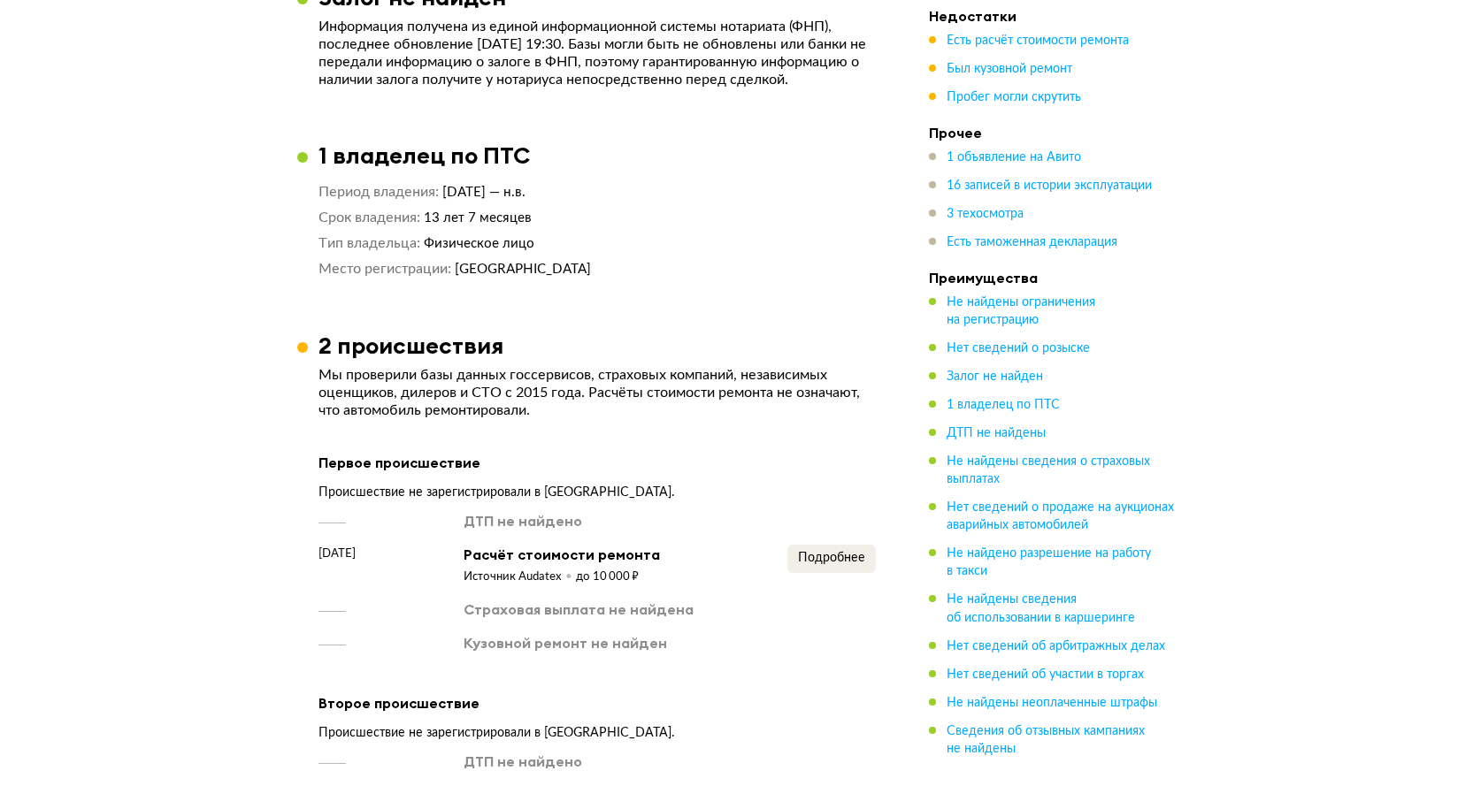
scroll to position [1681, 0]
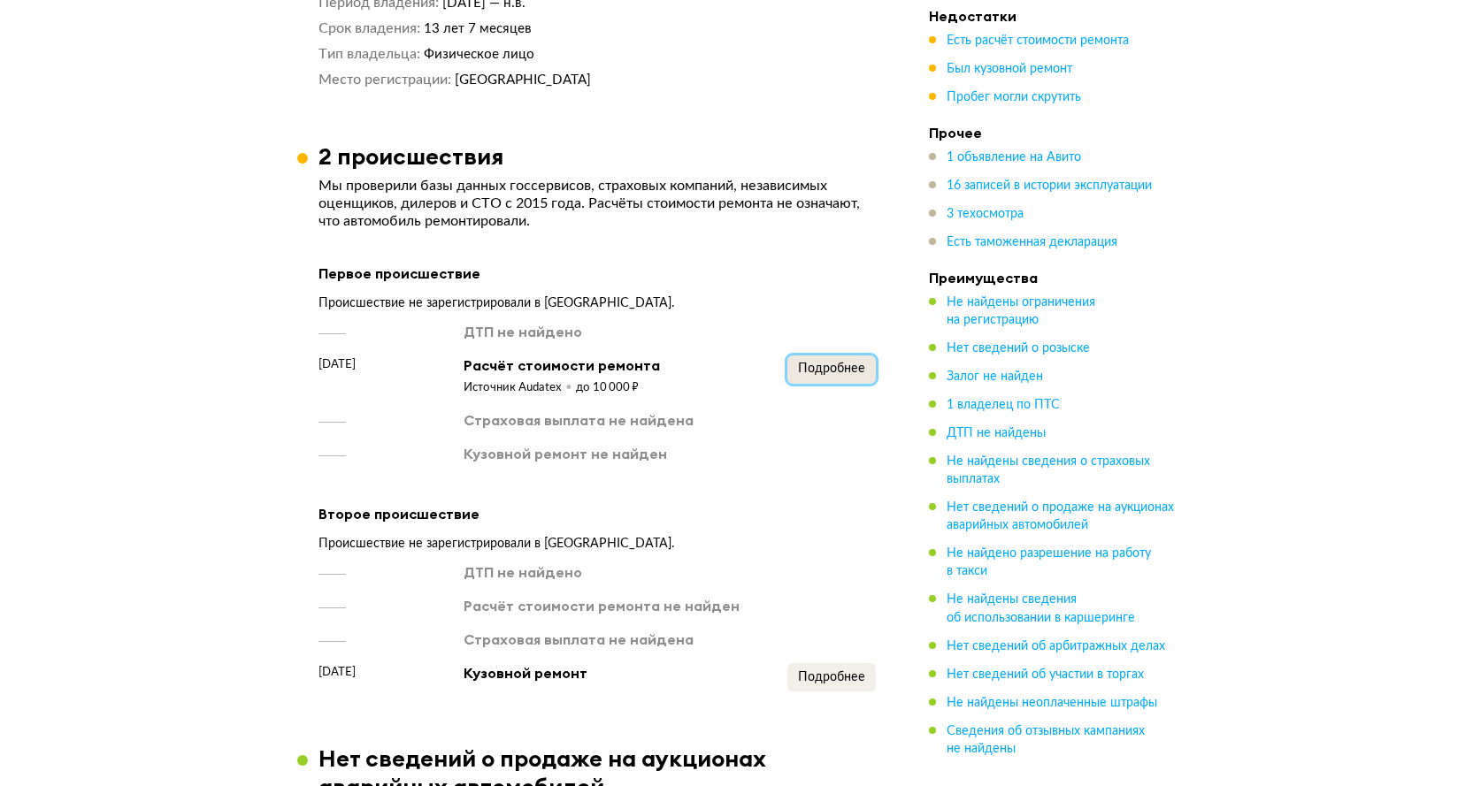
click at [855, 375] on button "Подробнее" at bounding box center [831, 370] width 88 height 28
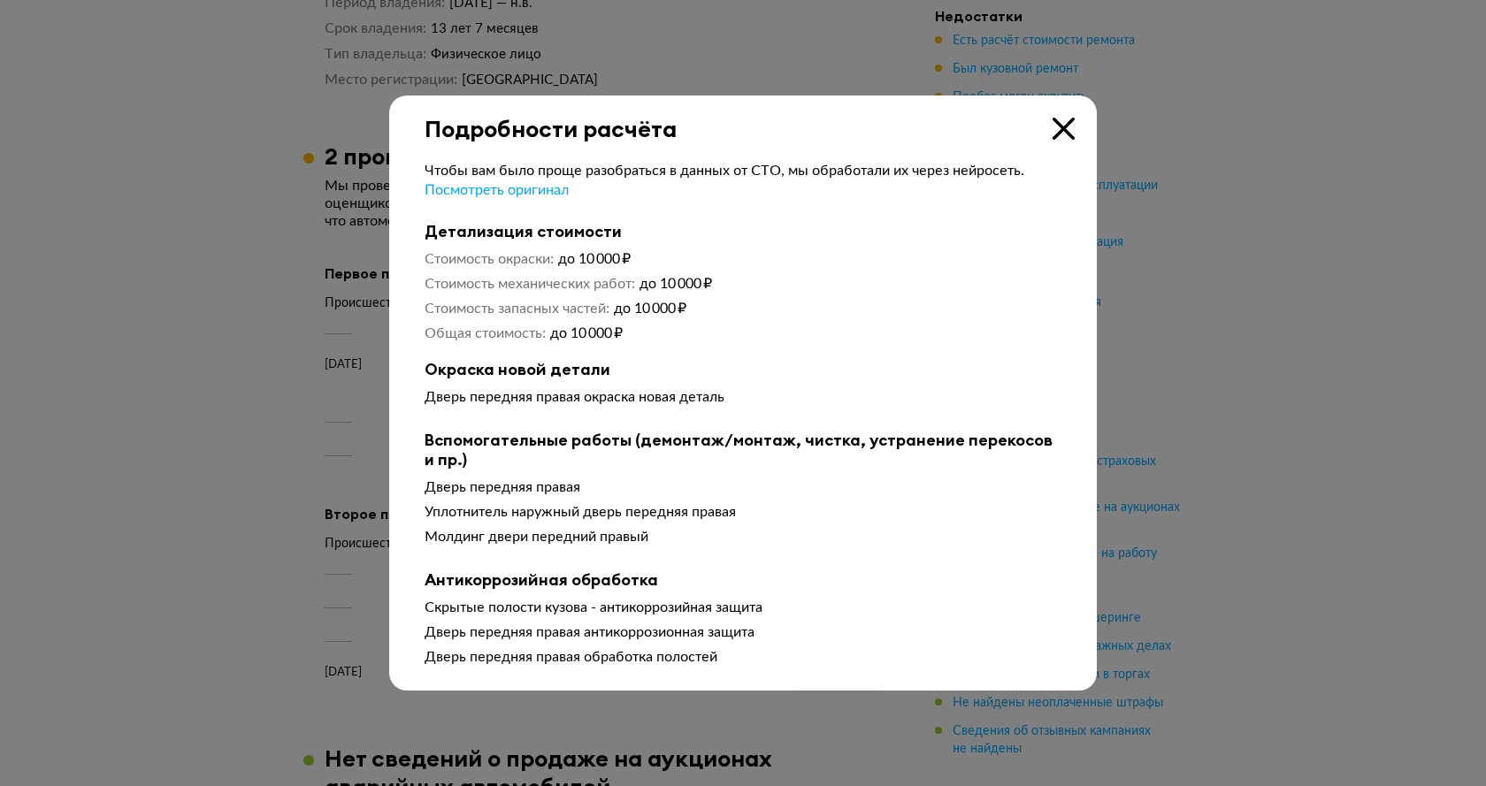
click at [1069, 121] on icon at bounding box center [1064, 129] width 22 height 22
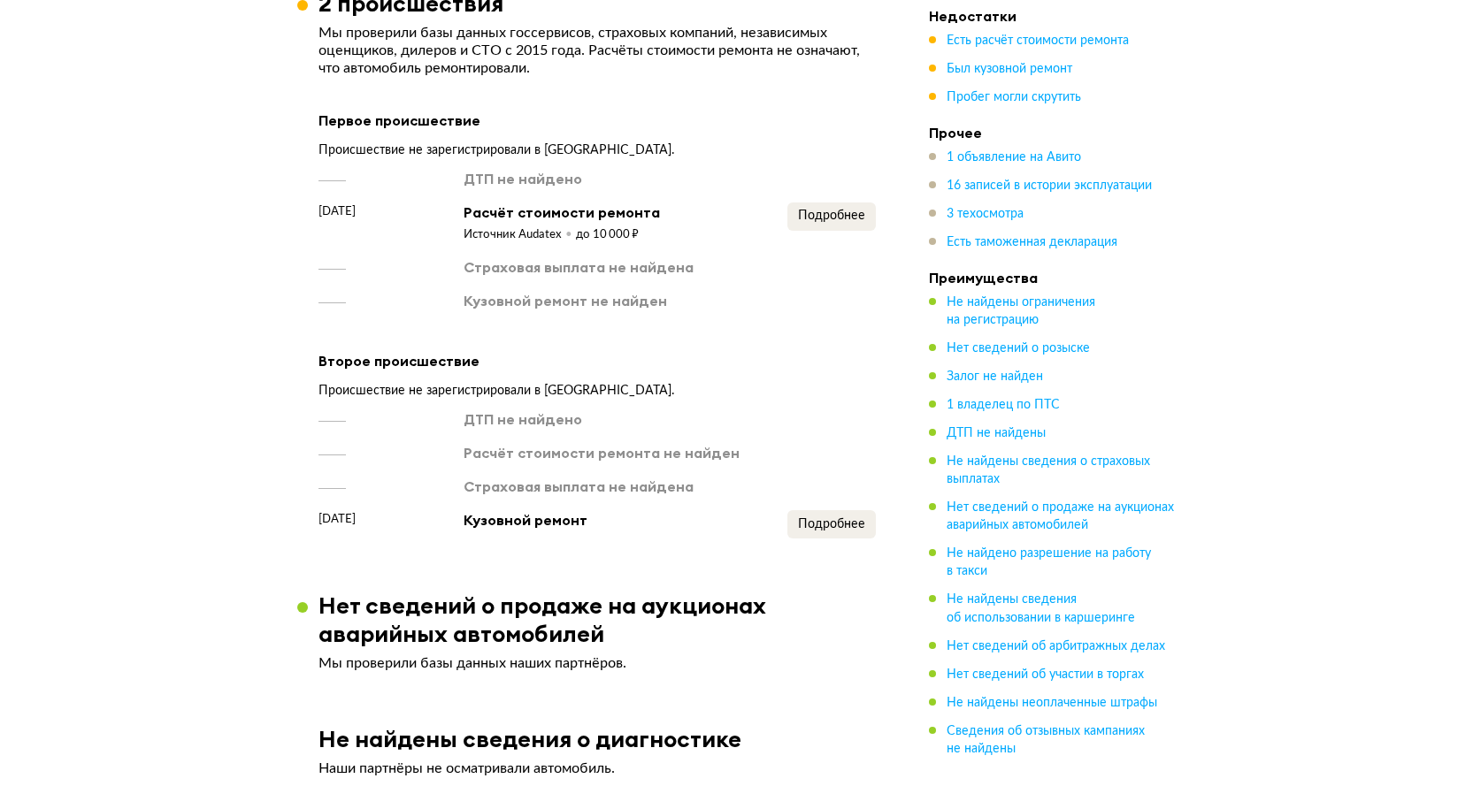
scroll to position [2035, 0]
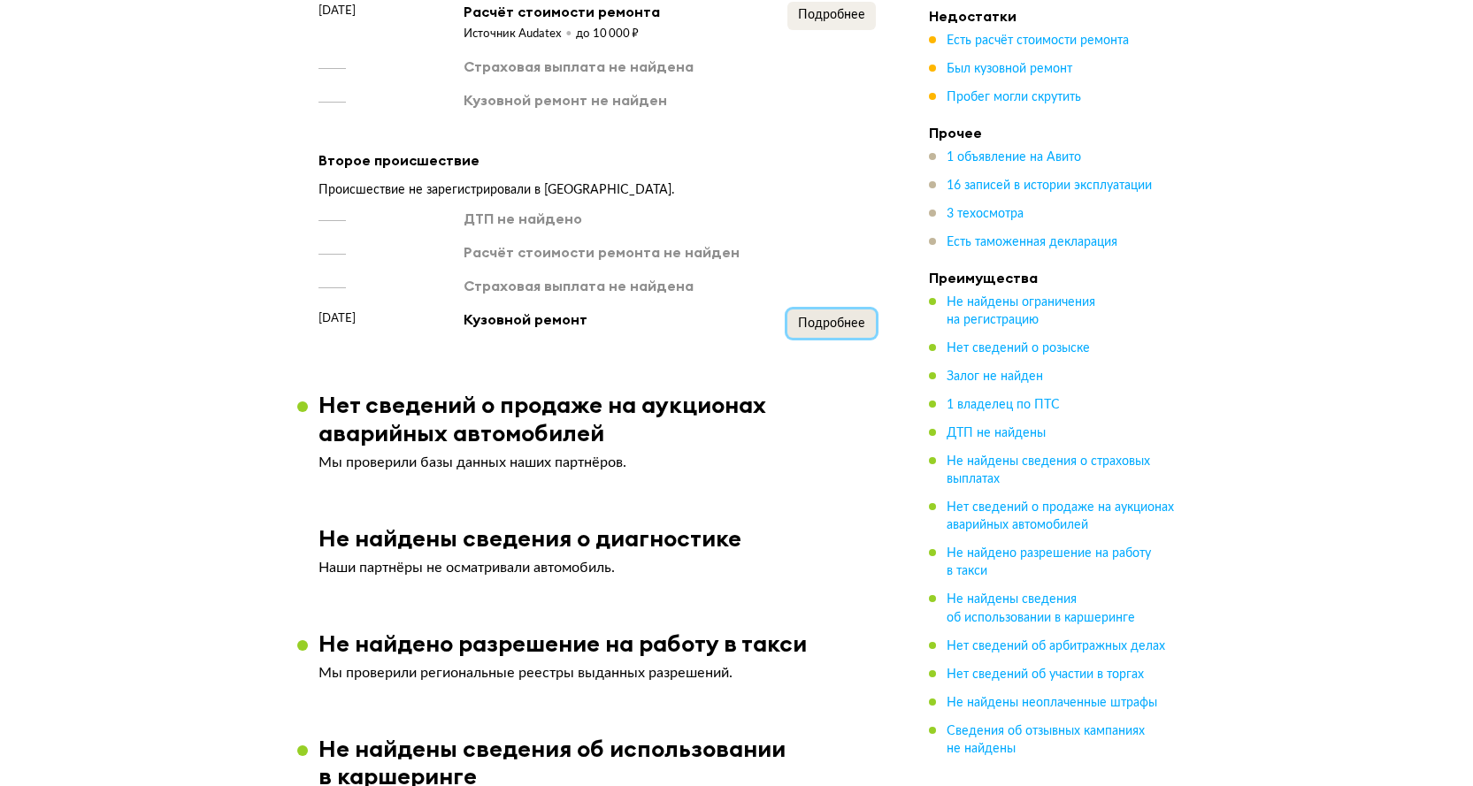
click at [824, 318] on span "Подробнее" at bounding box center [831, 324] width 67 height 12
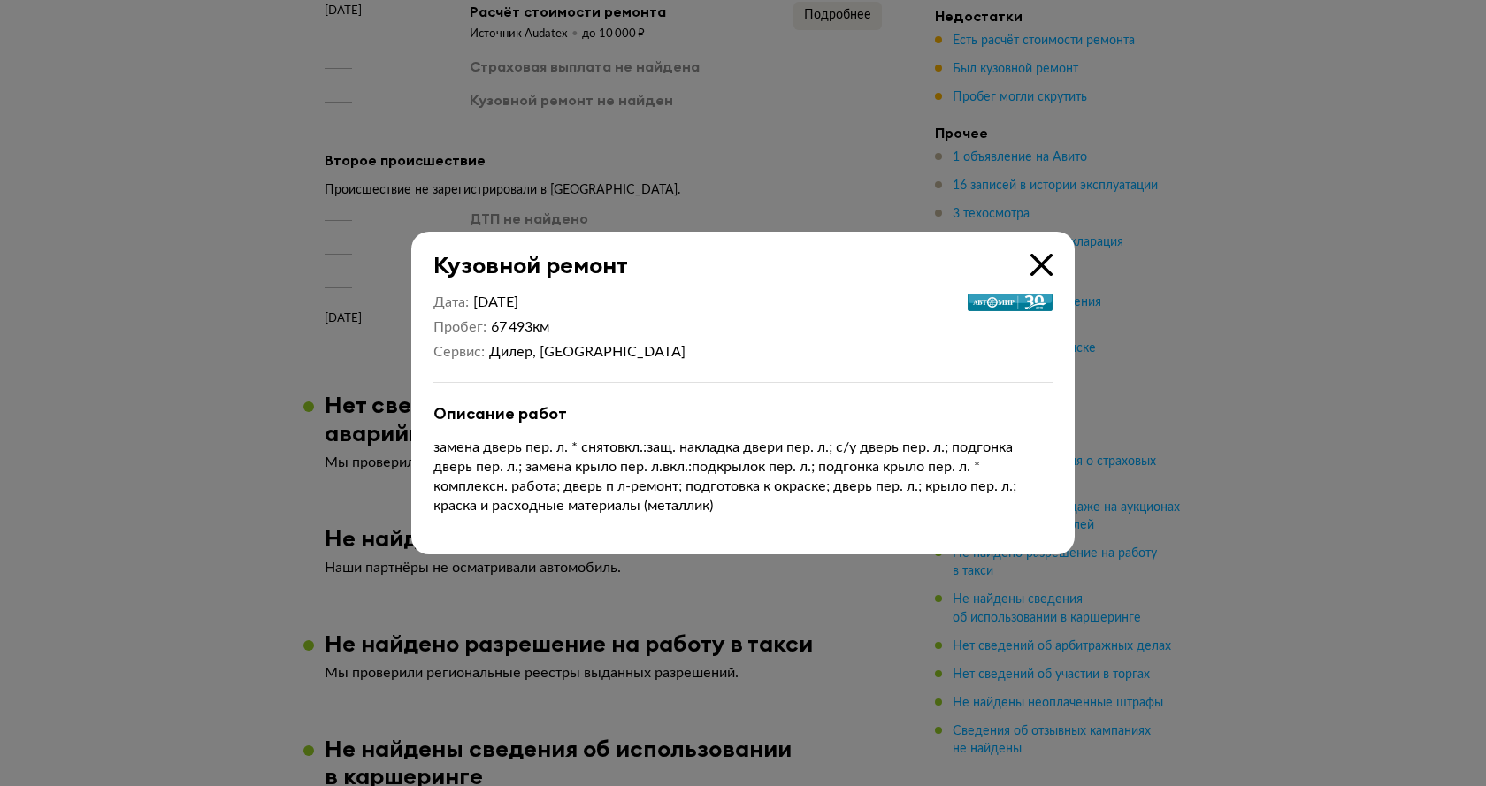
click at [1044, 265] on icon at bounding box center [1042, 265] width 22 height 22
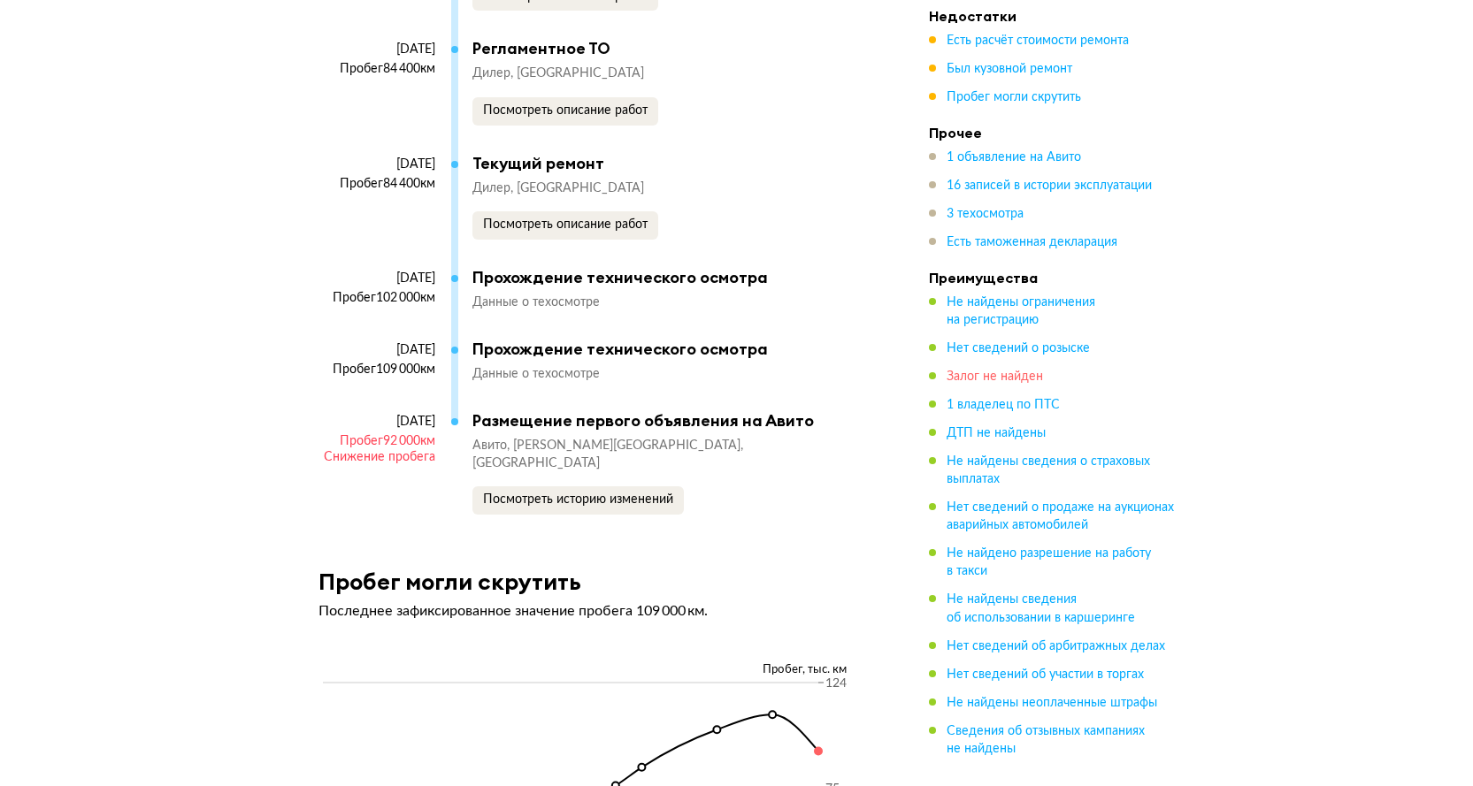
scroll to position [5485, 0]
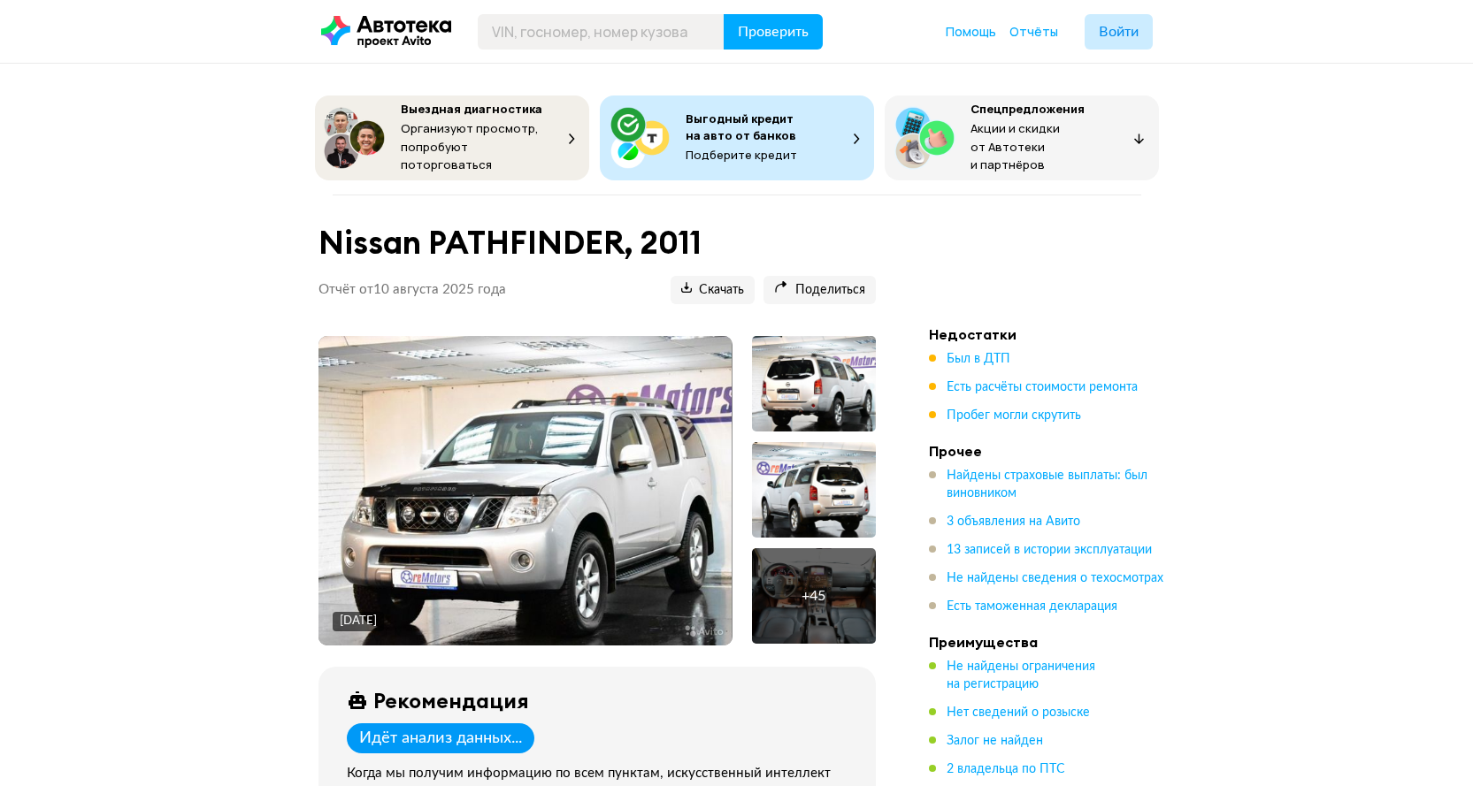
click at [806, 594] on div "+ 45" at bounding box center [813, 596] width 24 height 18
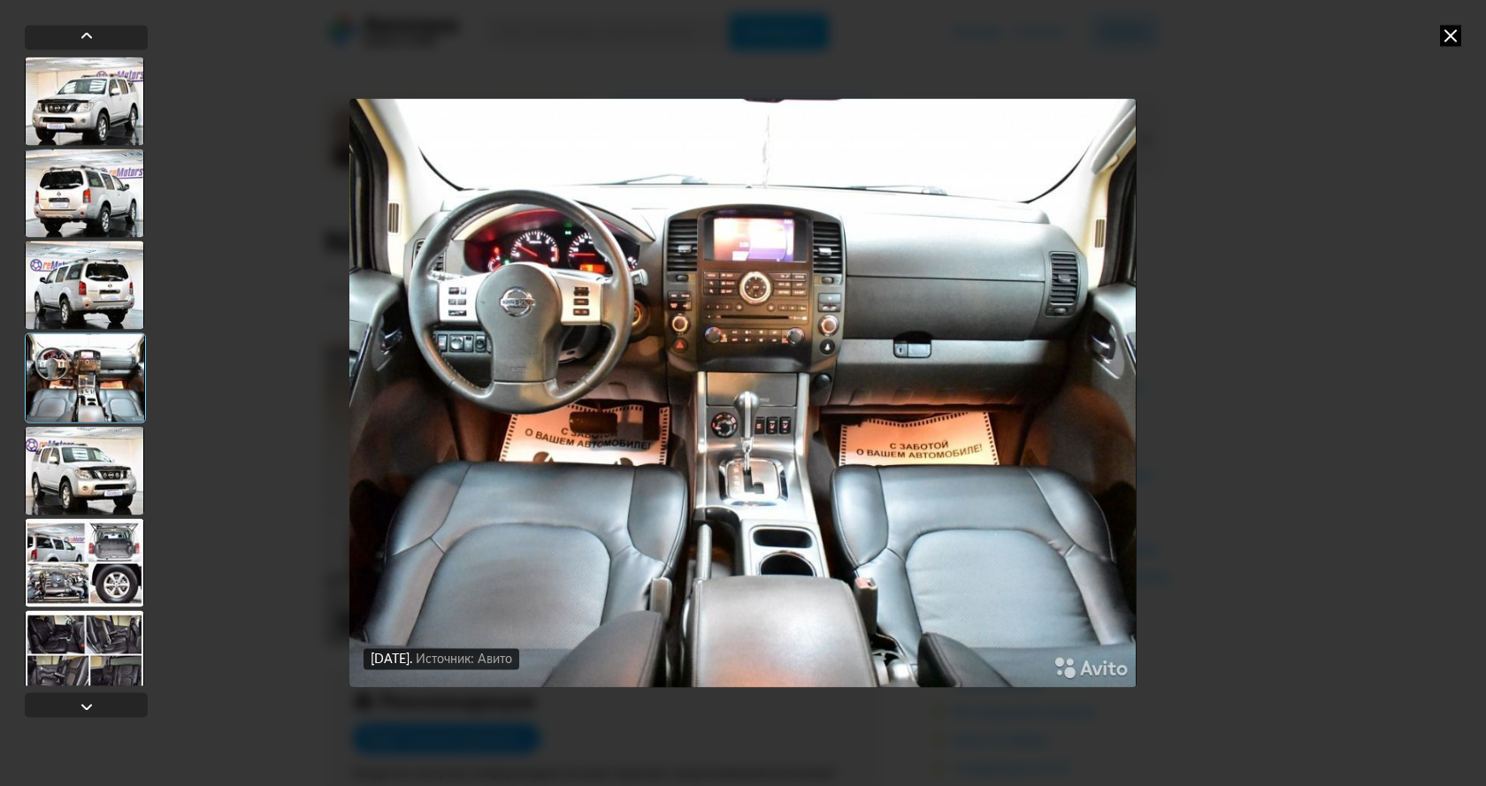
click at [1447, 39] on icon at bounding box center [1450, 35] width 21 height 21
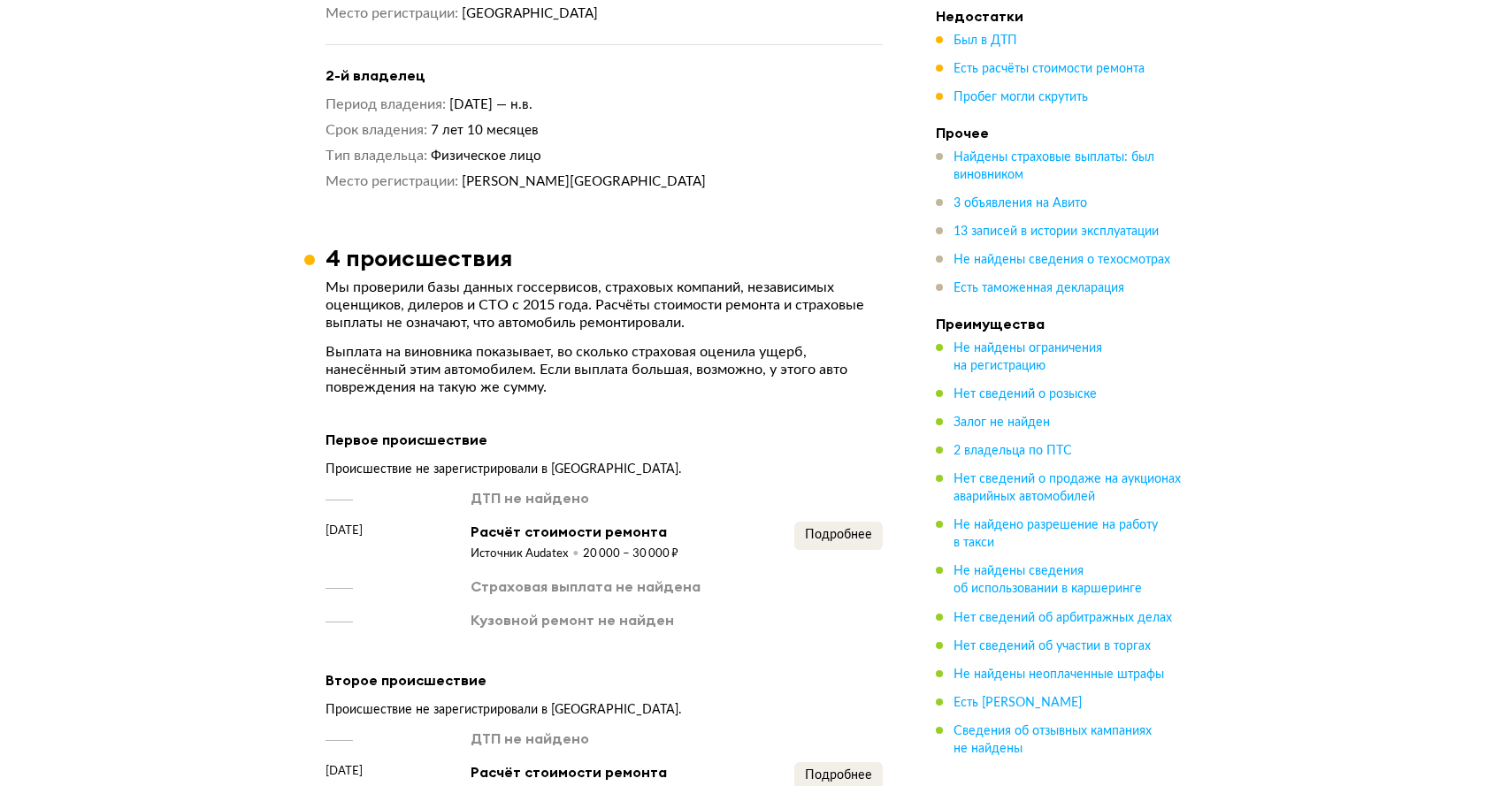
scroll to position [1946, 0]
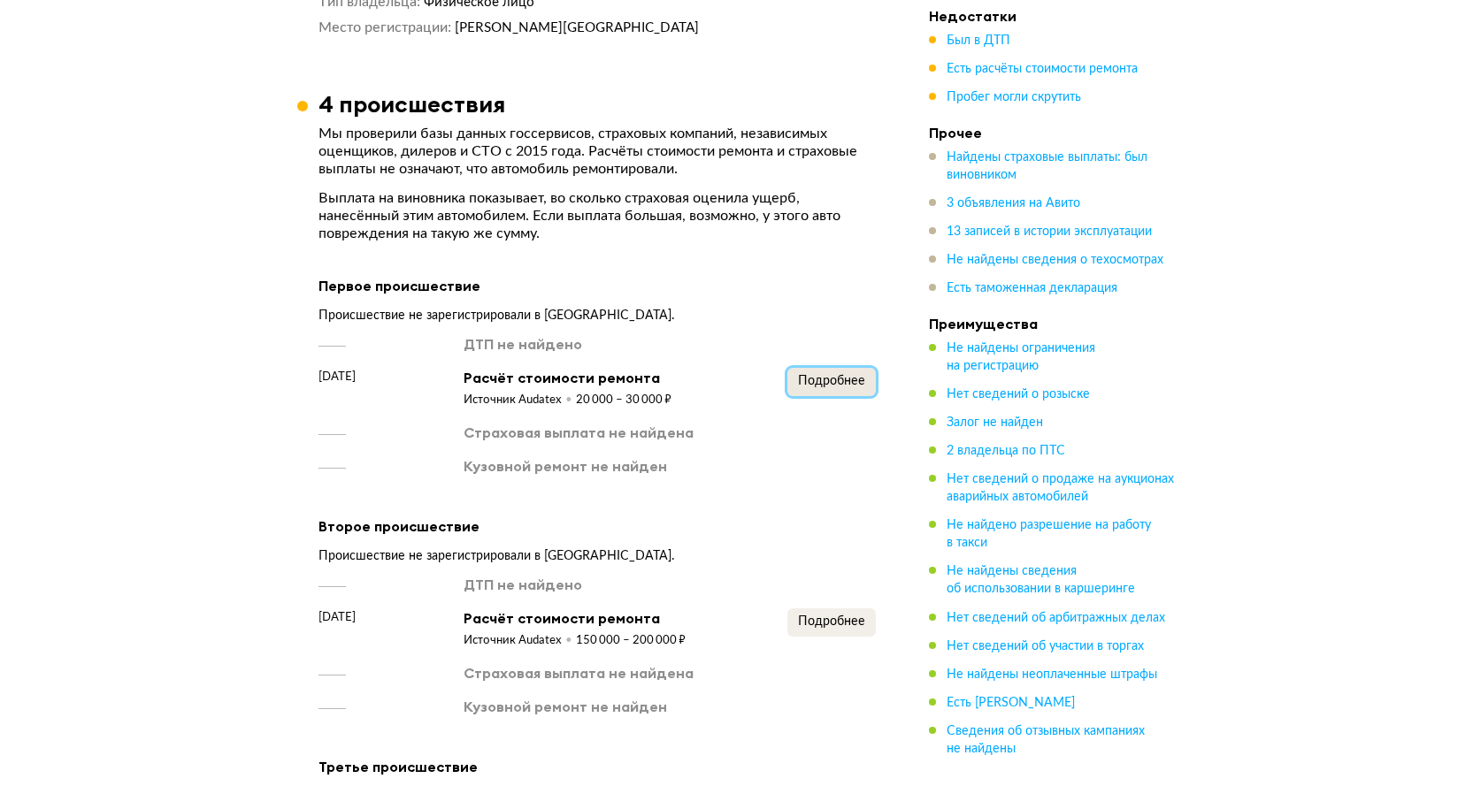
click at [824, 375] on span "Подробнее" at bounding box center [831, 381] width 67 height 12
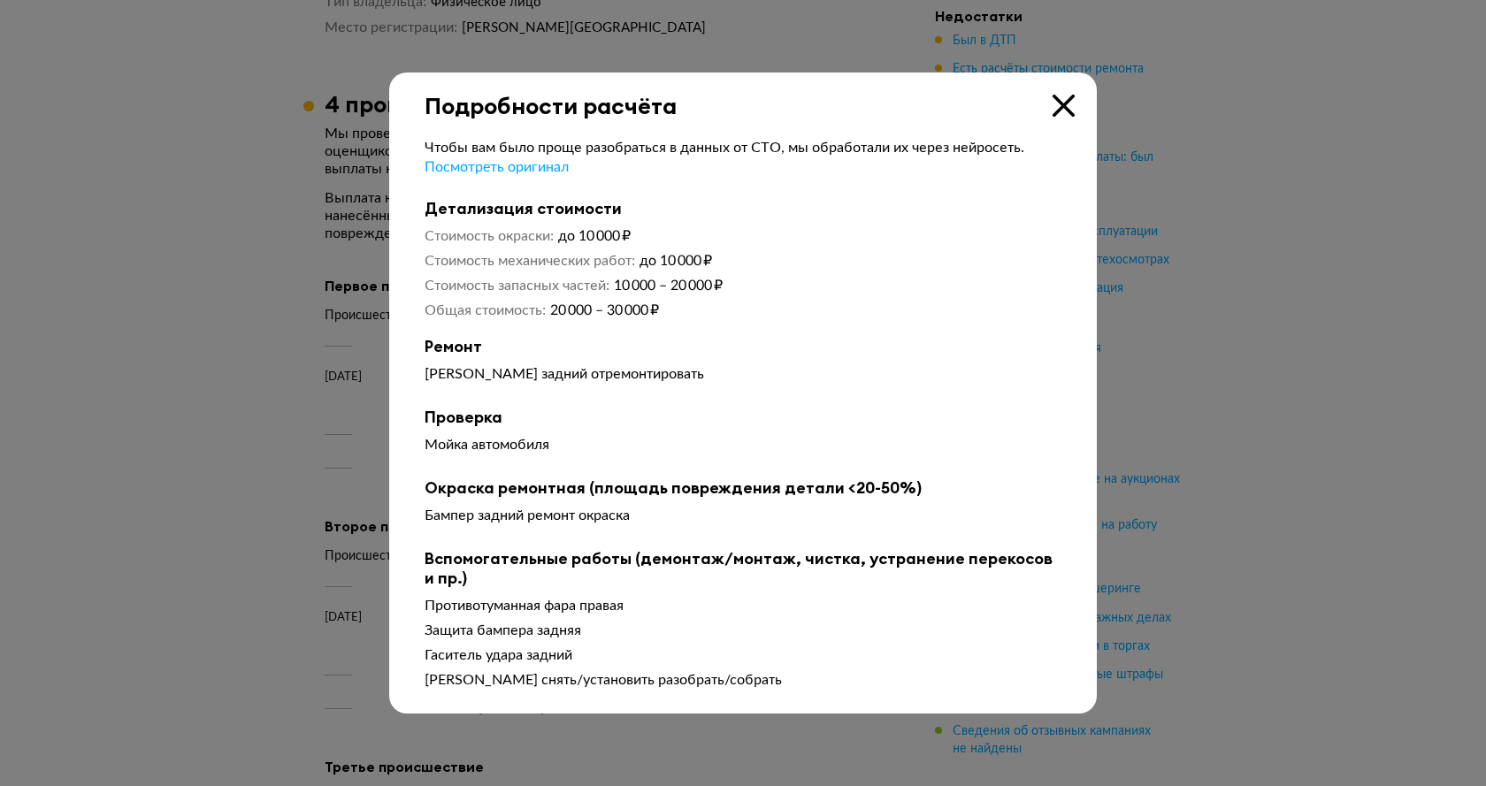
click at [1061, 107] on icon at bounding box center [1064, 106] width 22 height 22
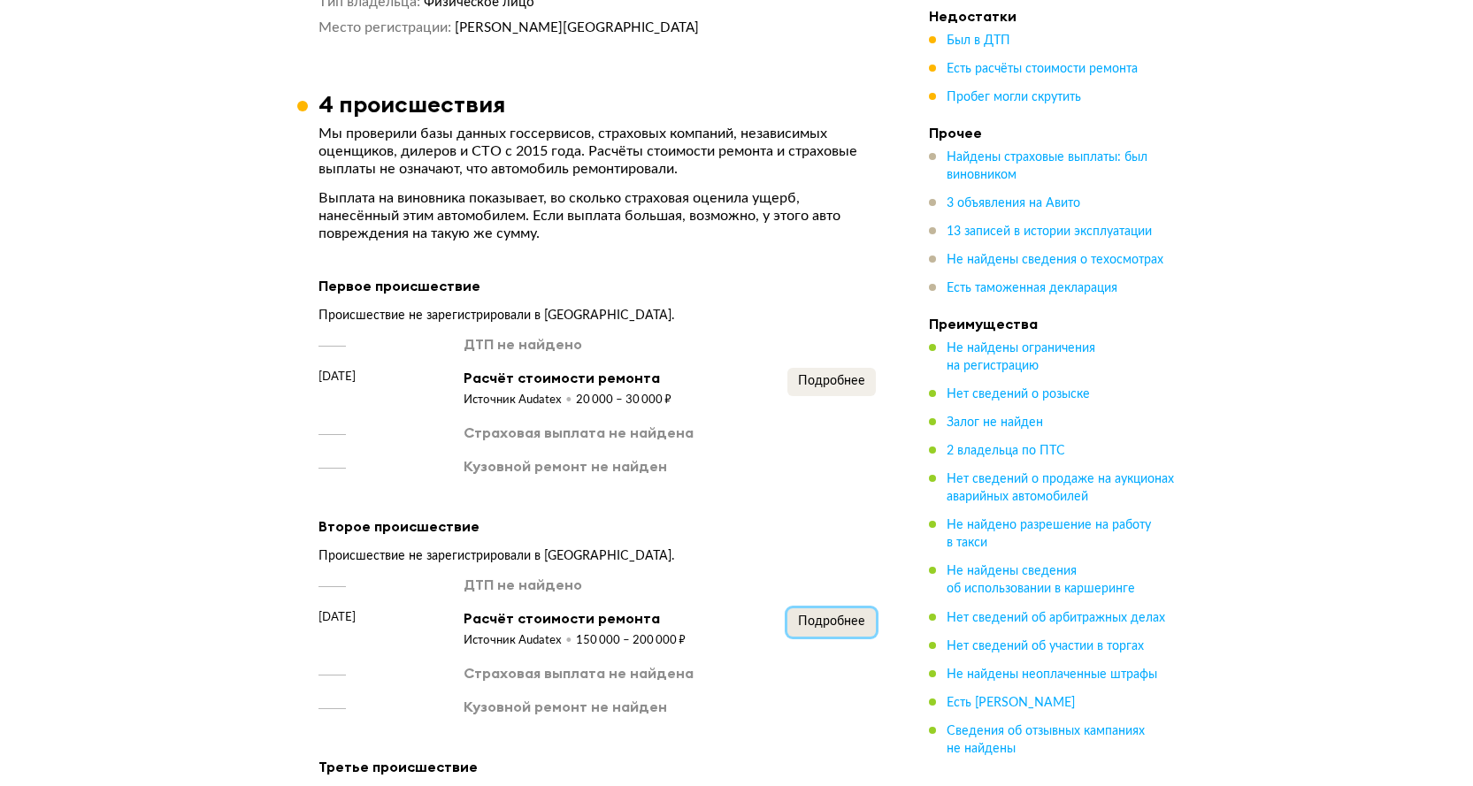
click at [811, 616] on span "Подробнее" at bounding box center [831, 622] width 67 height 12
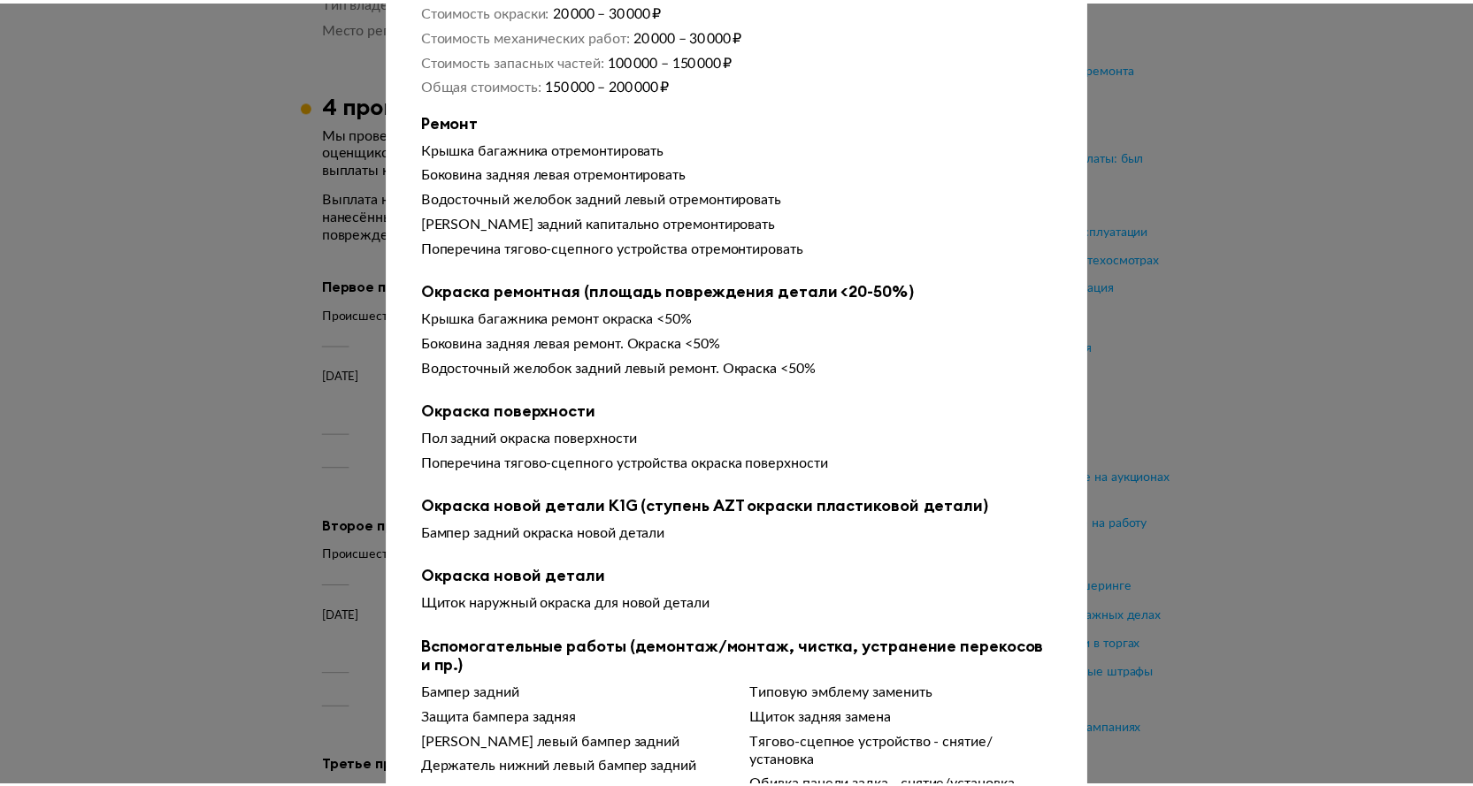
scroll to position [0, 0]
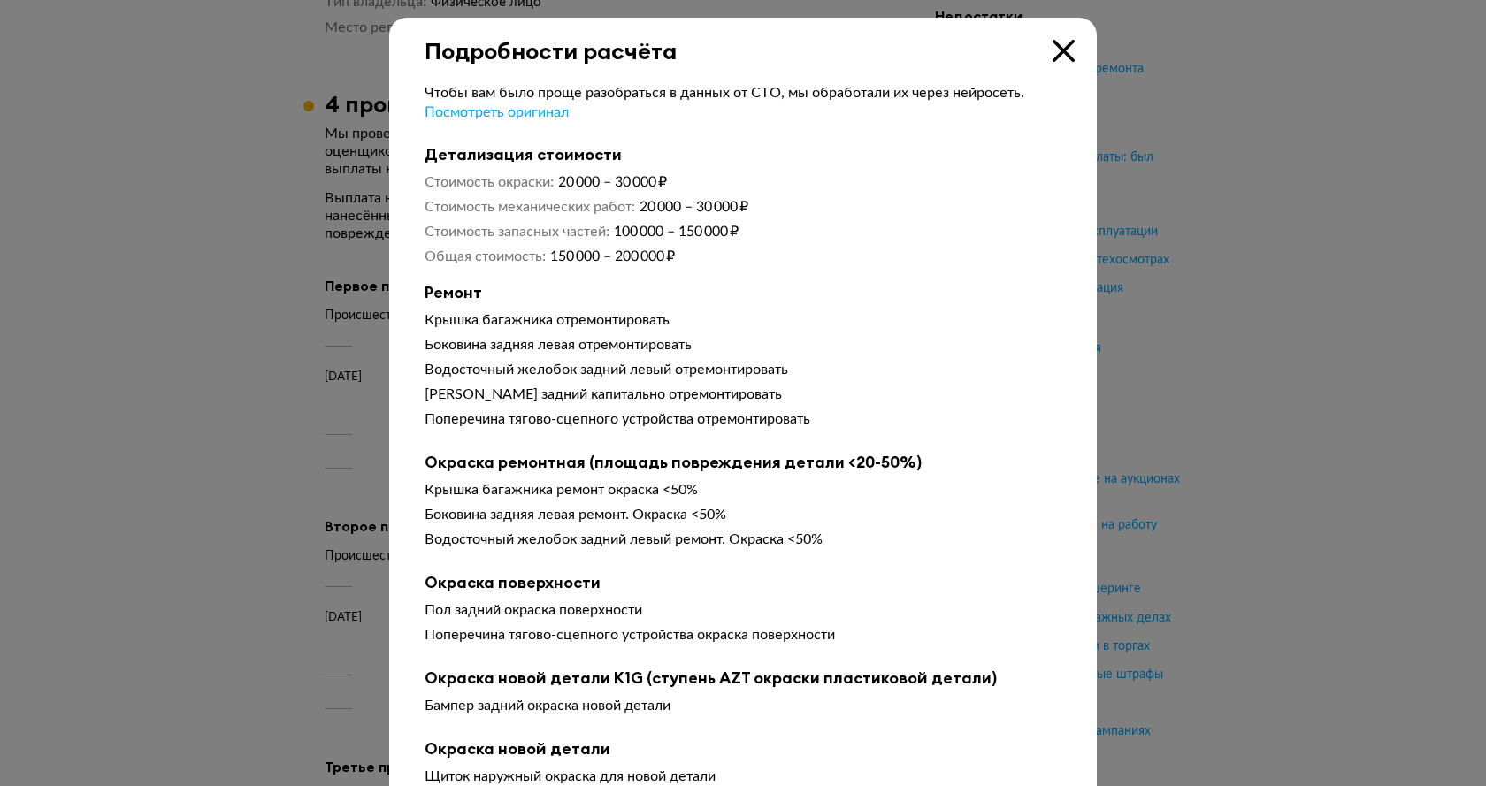
click at [1061, 49] on icon at bounding box center [1064, 51] width 22 height 22
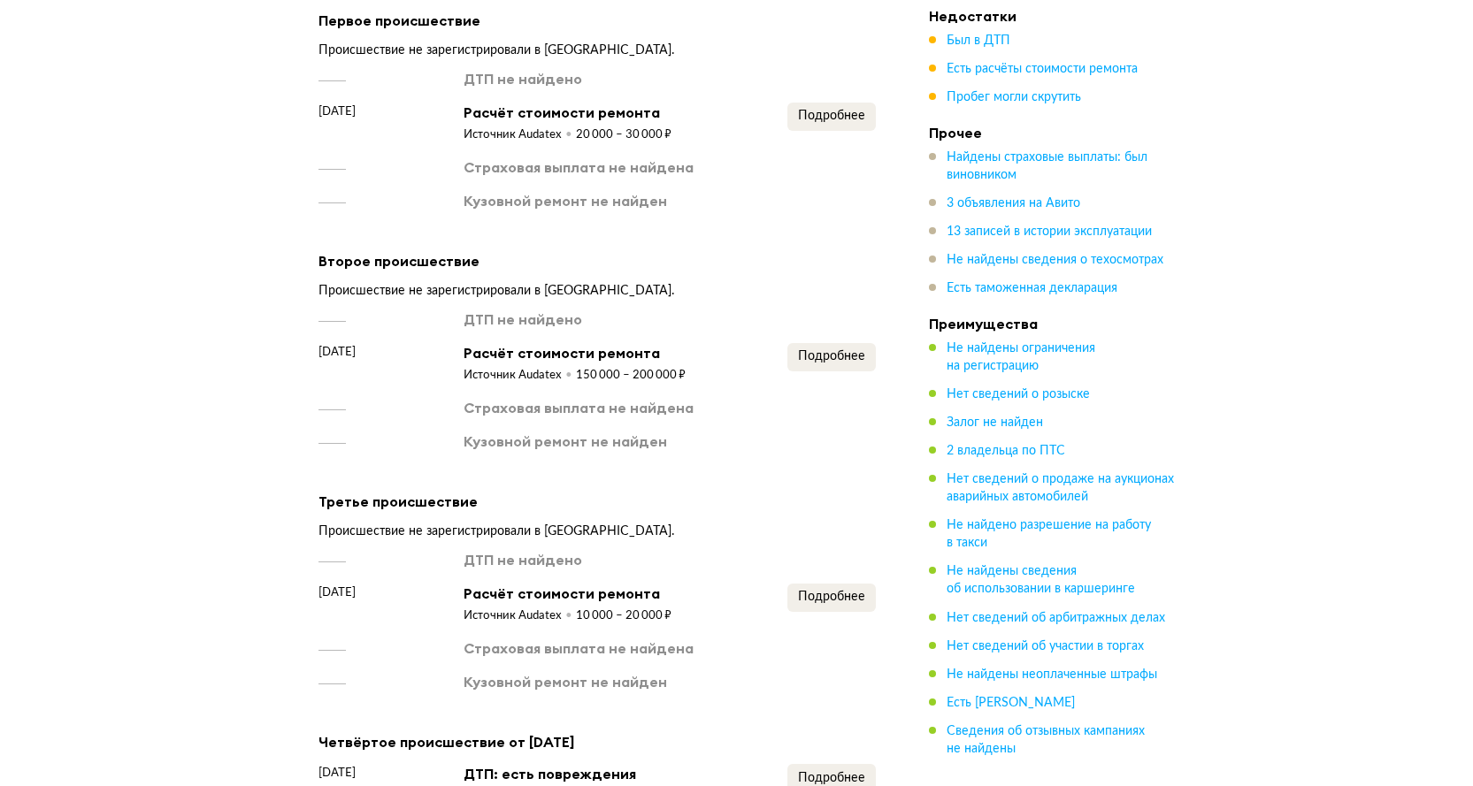
scroll to position [2388, 0]
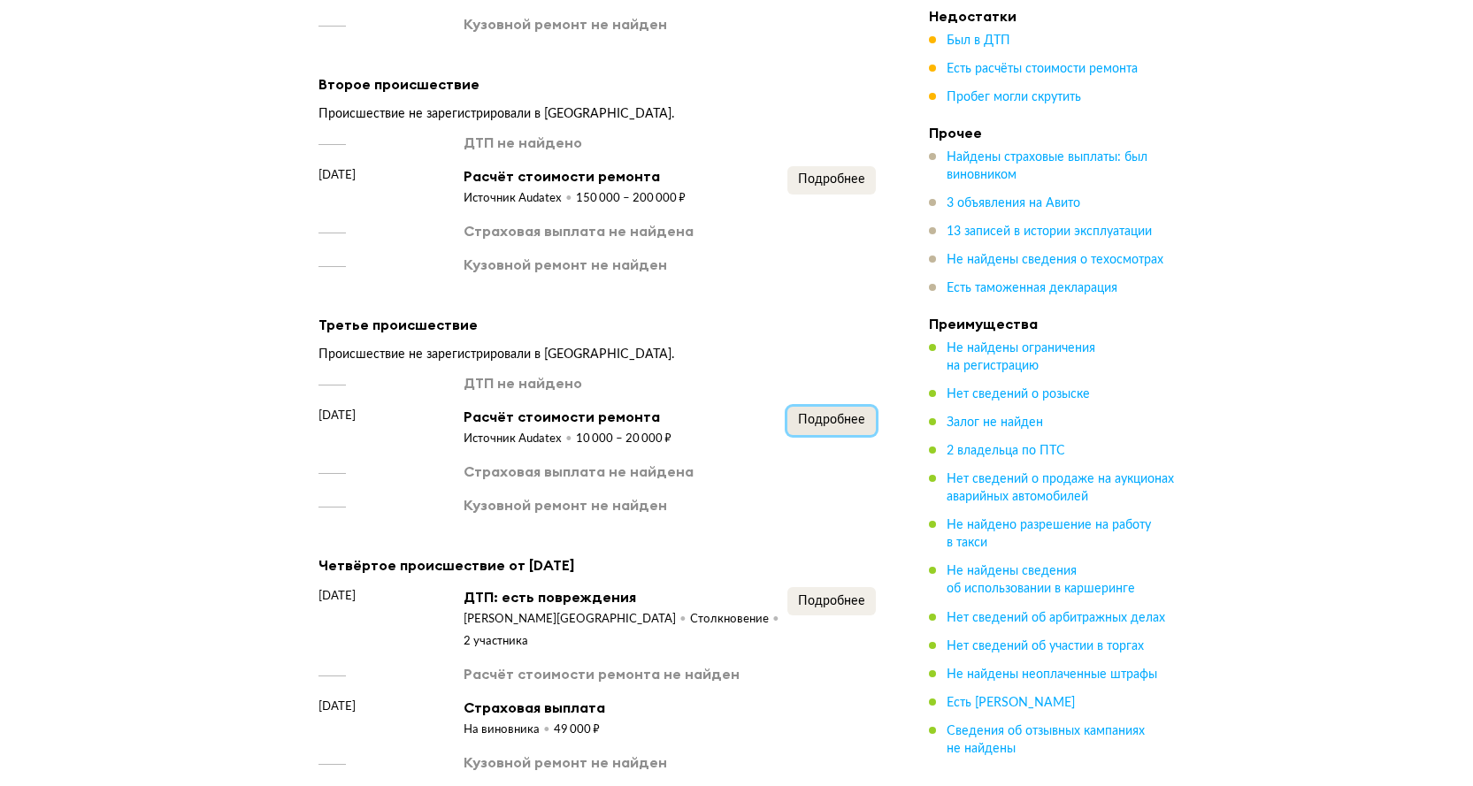
click at [822, 422] on span "Подробнее" at bounding box center [831, 420] width 67 height 12
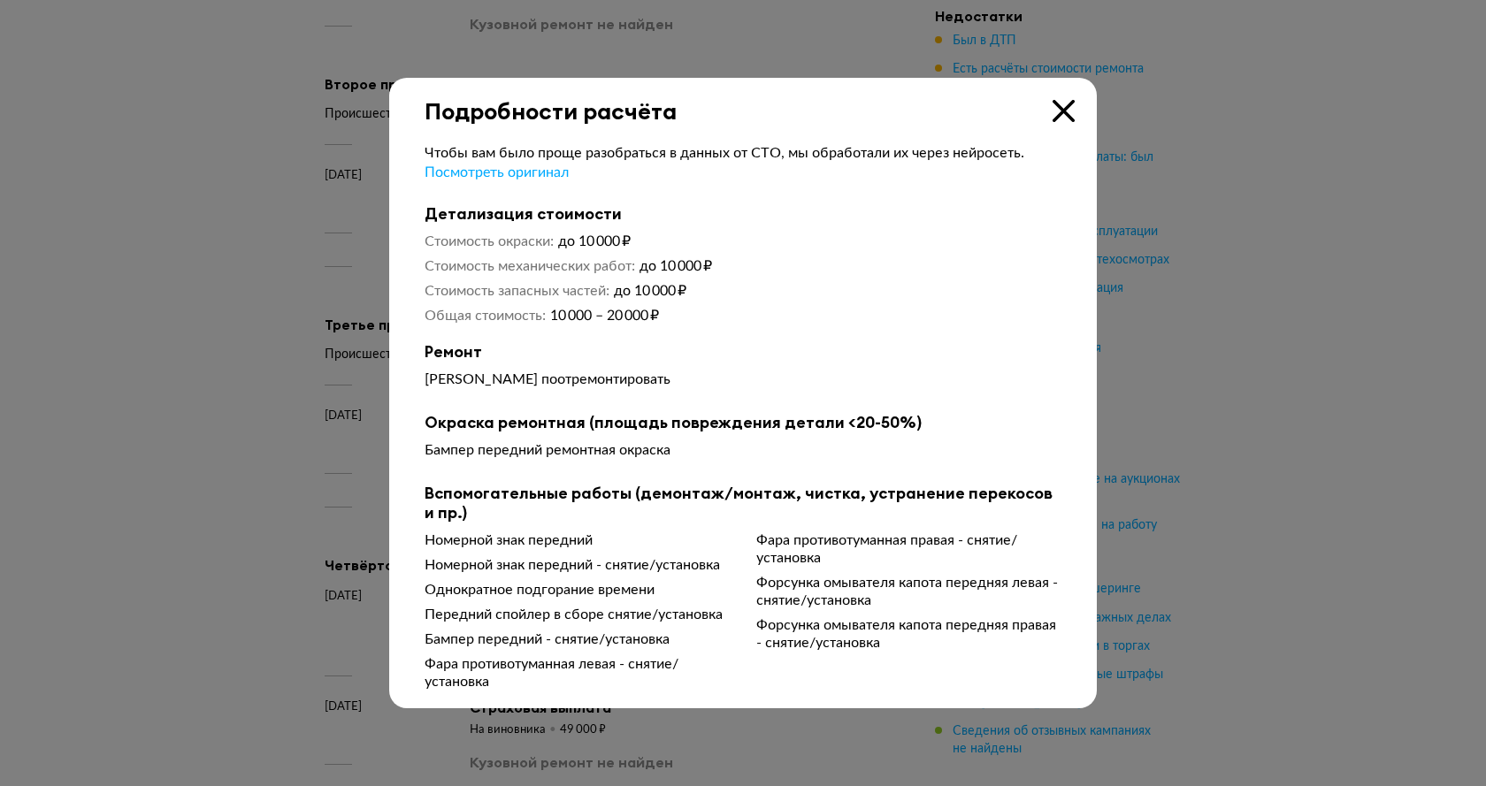
drag, startPoint x: 1059, startPoint y: 107, endPoint x: 1027, endPoint y: 125, distance: 36.4
click at [1059, 106] on icon at bounding box center [1064, 111] width 22 height 22
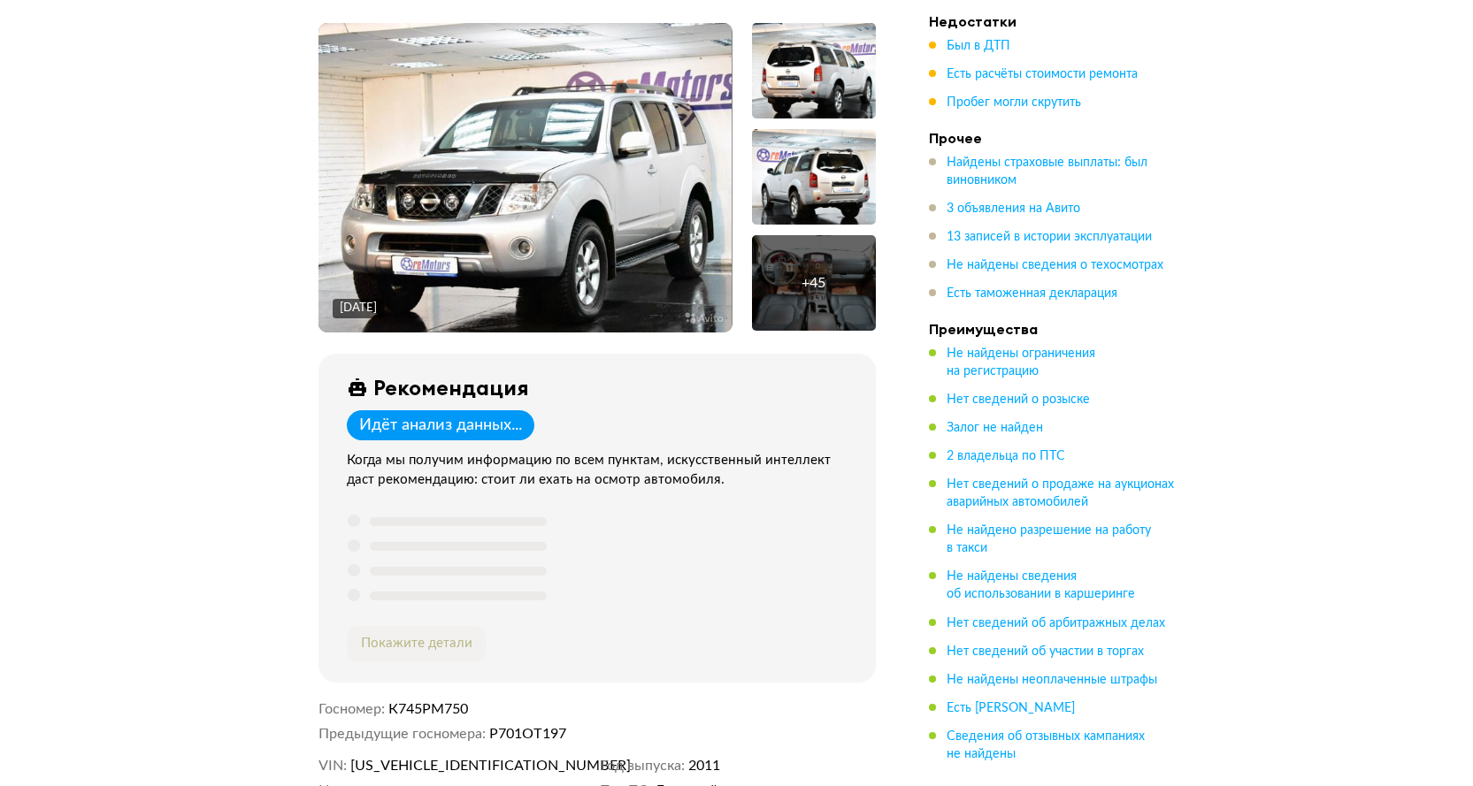
scroll to position [0, 0]
